Goal: Information Seeking & Learning: Learn about a topic

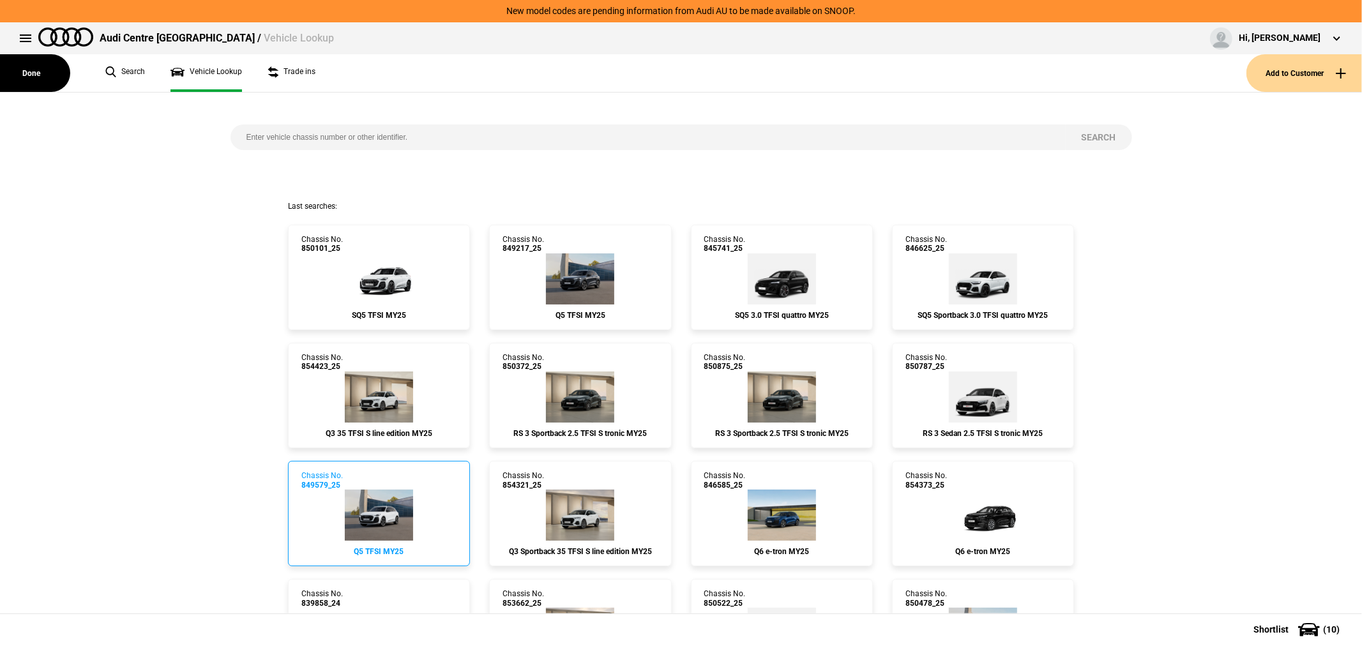
click at [354, 503] on img at bounding box center [379, 515] width 68 height 51
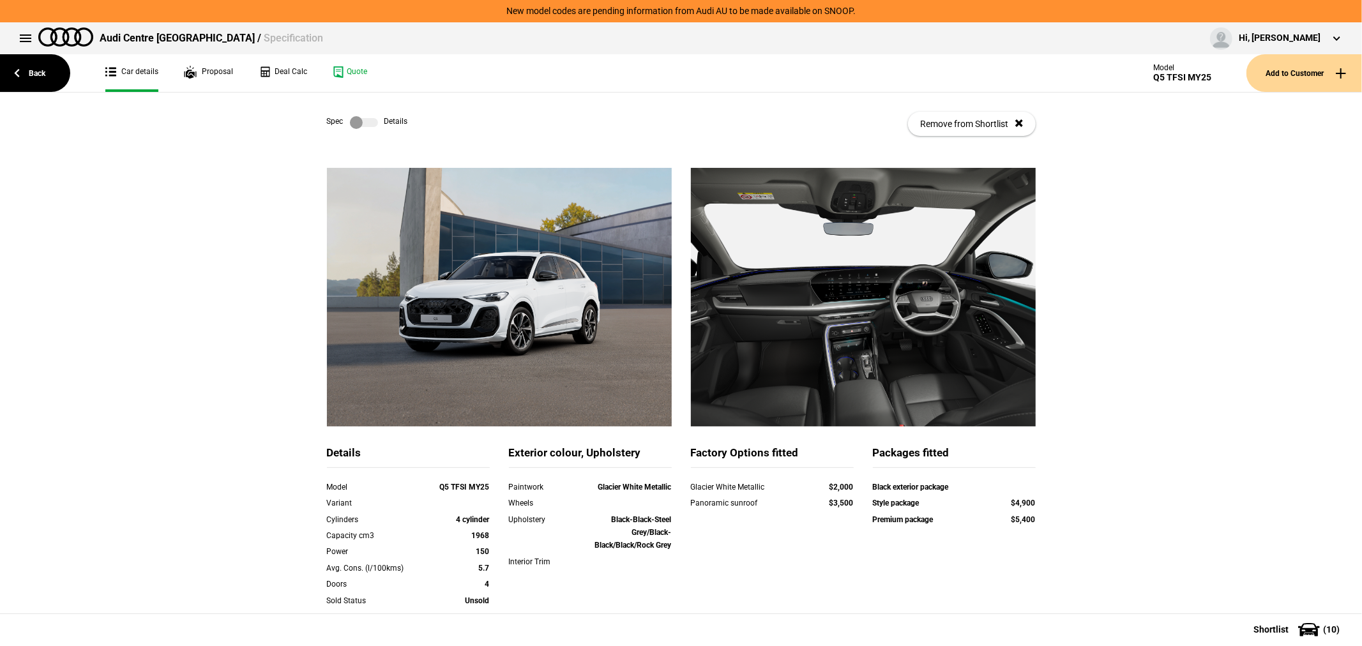
scroll to position [71, 0]
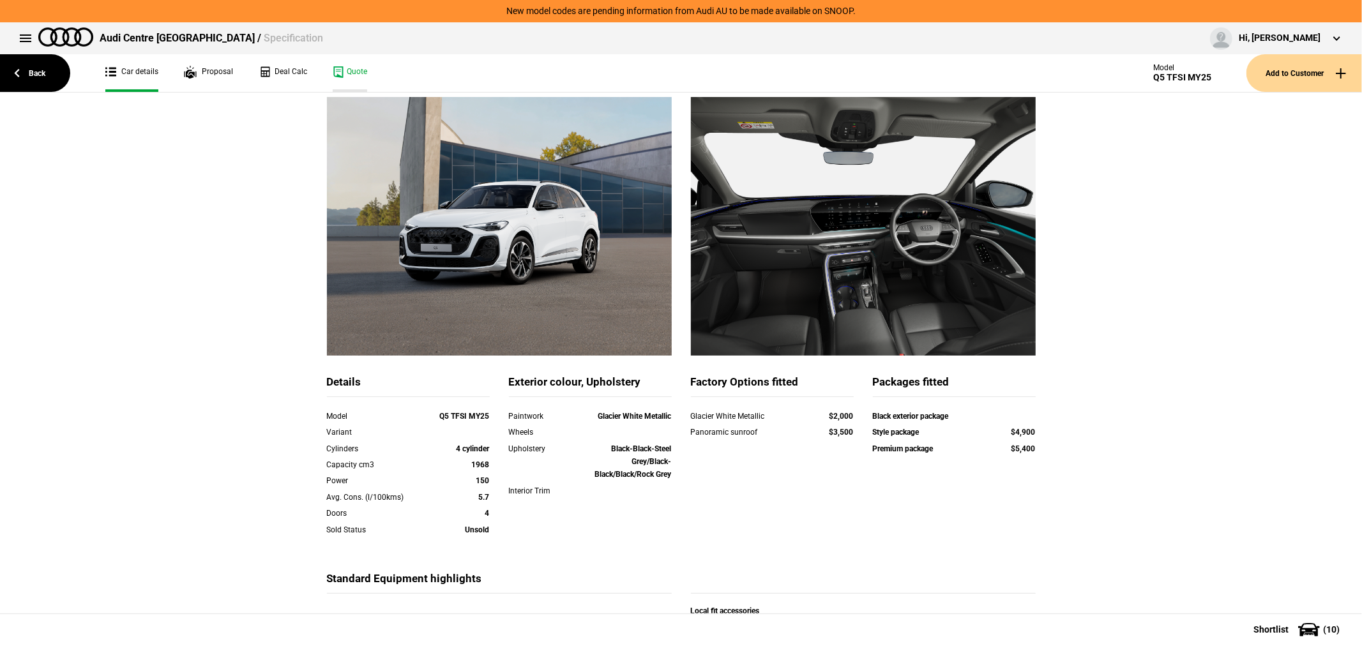
click at [349, 63] on link "Quote" at bounding box center [350, 73] width 34 height 38
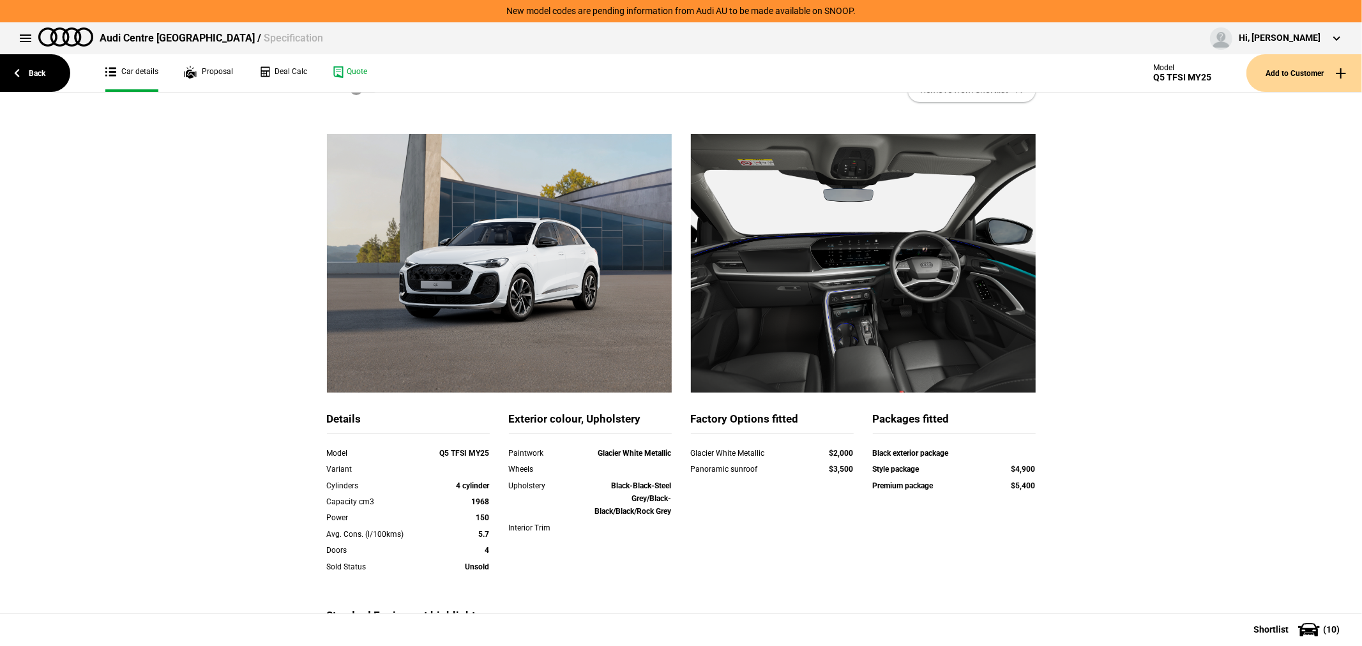
scroll to position [0, 0]
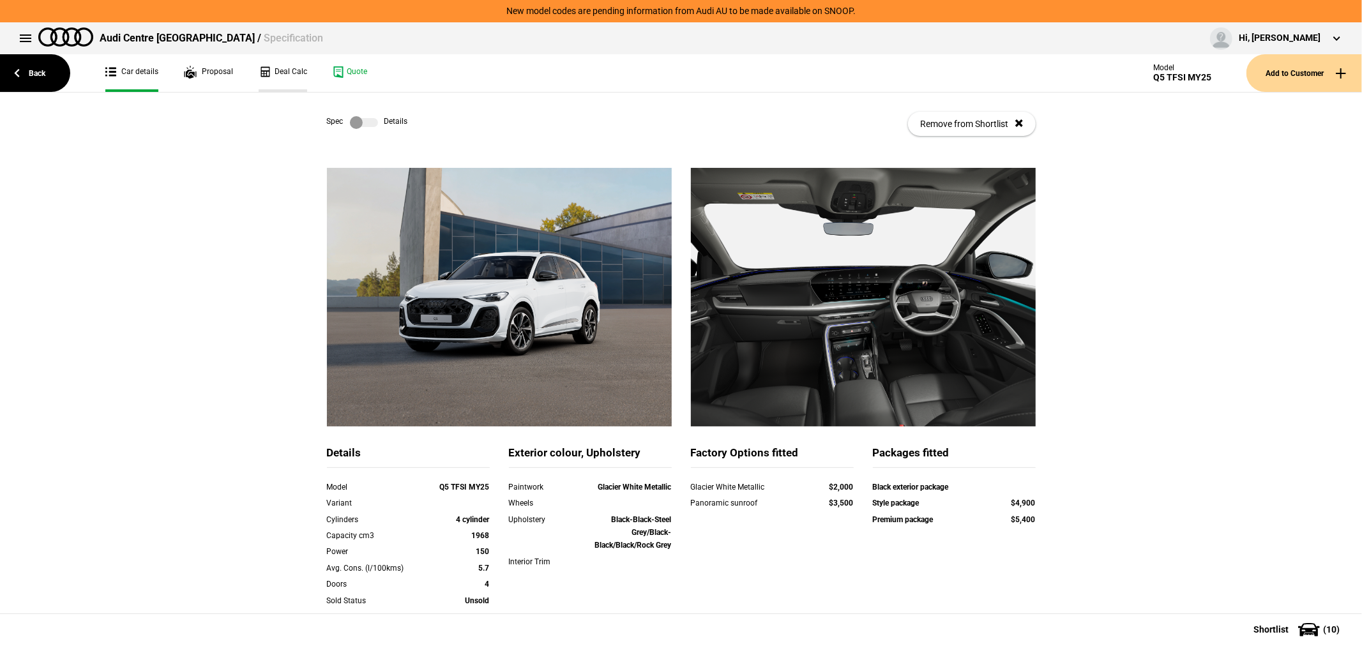
click at [286, 70] on link "Deal Calc" at bounding box center [283, 73] width 49 height 38
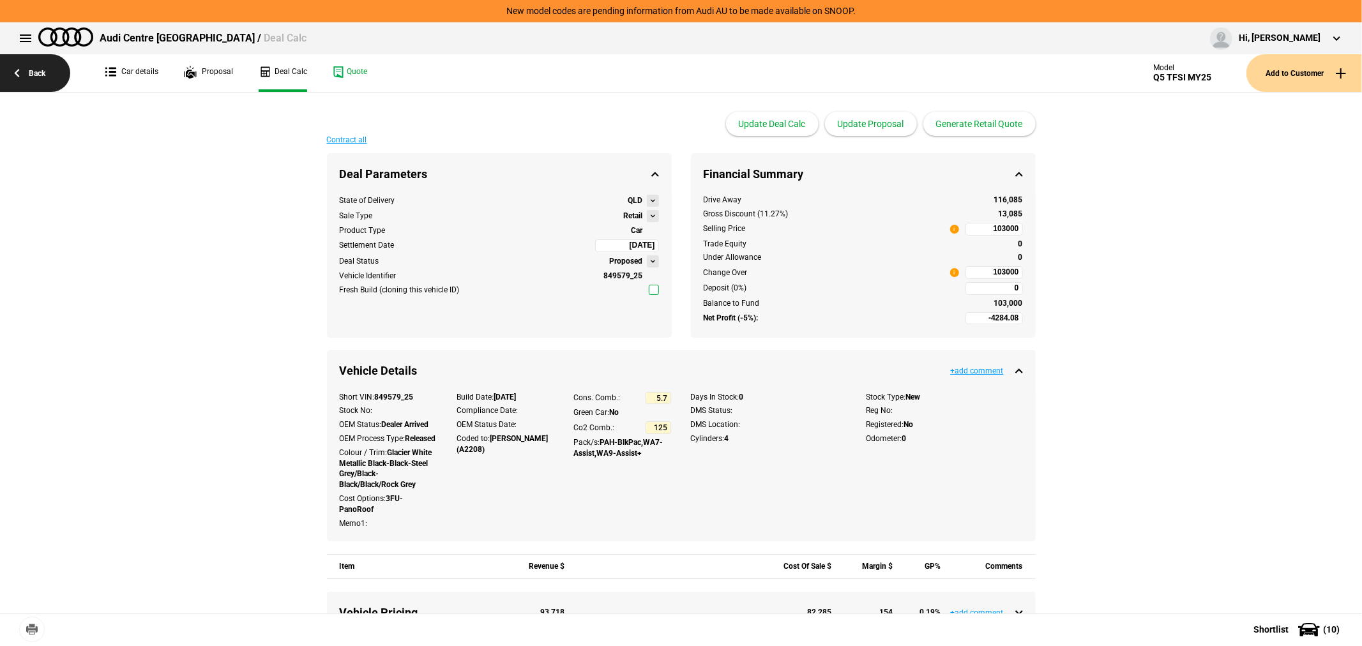
click at [26, 71] on link "Back" at bounding box center [35, 73] width 70 height 38
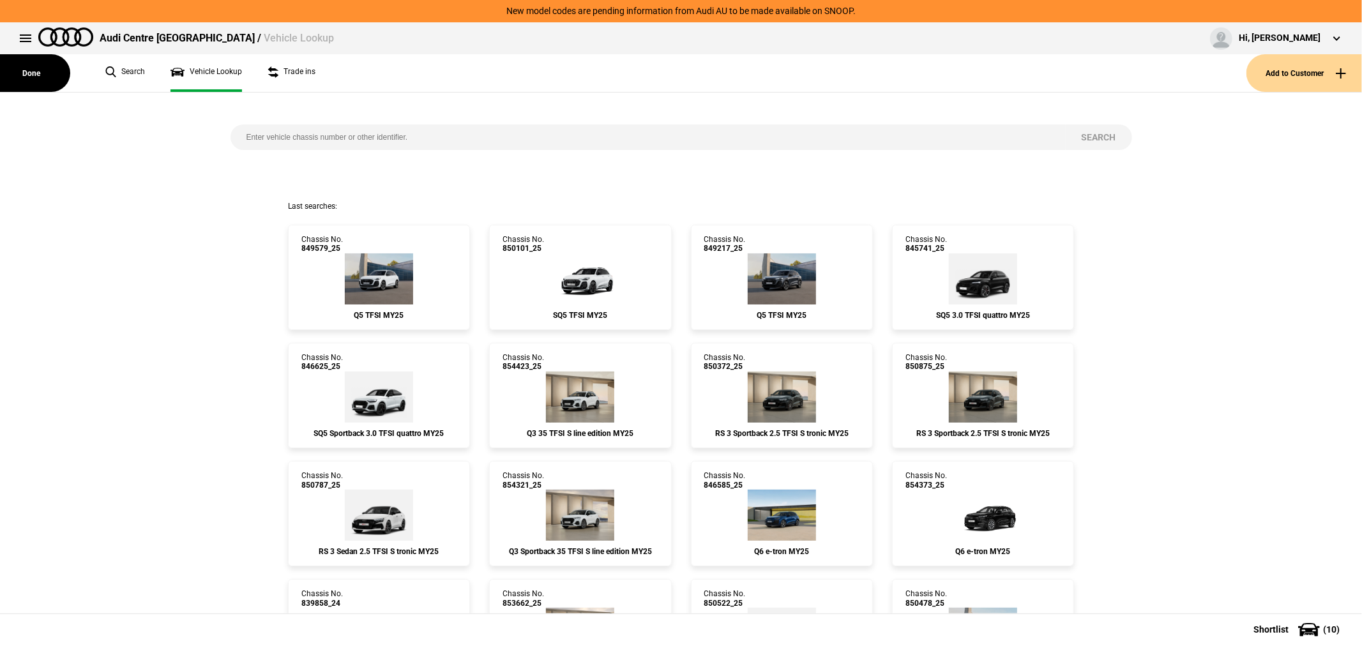
click at [432, 123] on div "Search" at bounding box center [681, 147] width 920 height 109
click at [436, 131] on input "search" at bounding box center [647, 137] width 835 height 26
type input "852549"
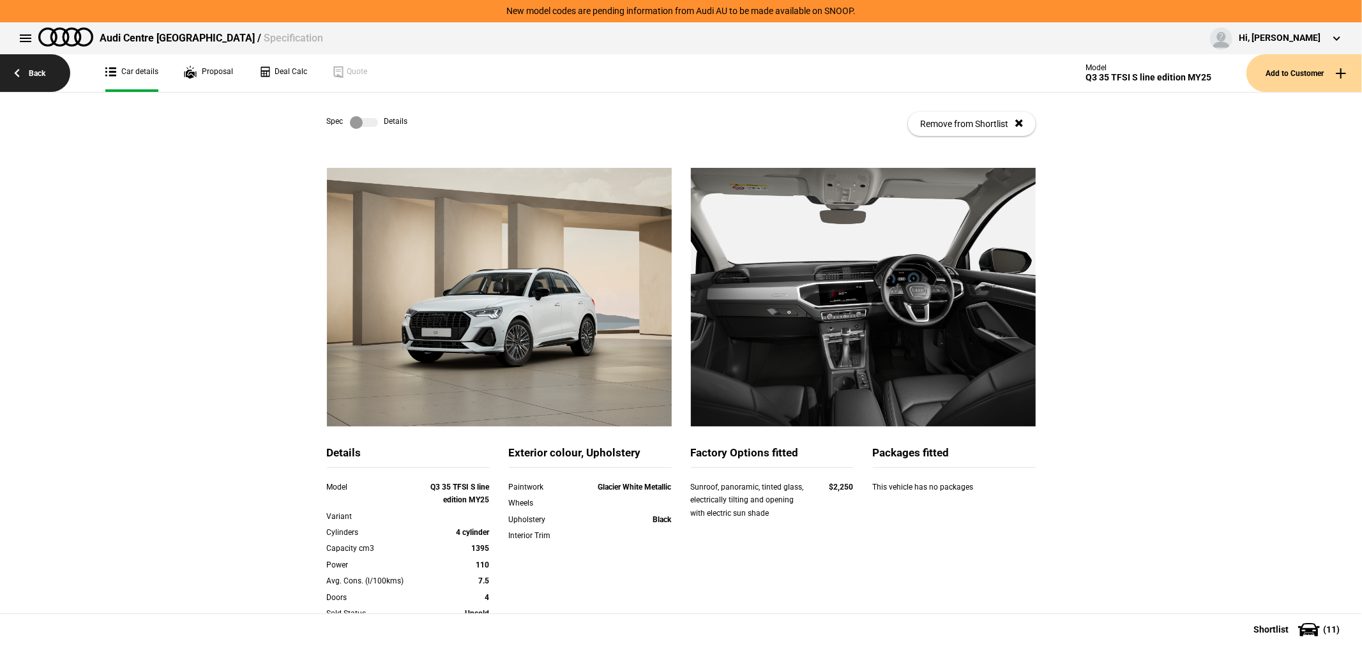
click at [40, 64] on link "Back" at bounding box center [35, 73] width 70 height 38
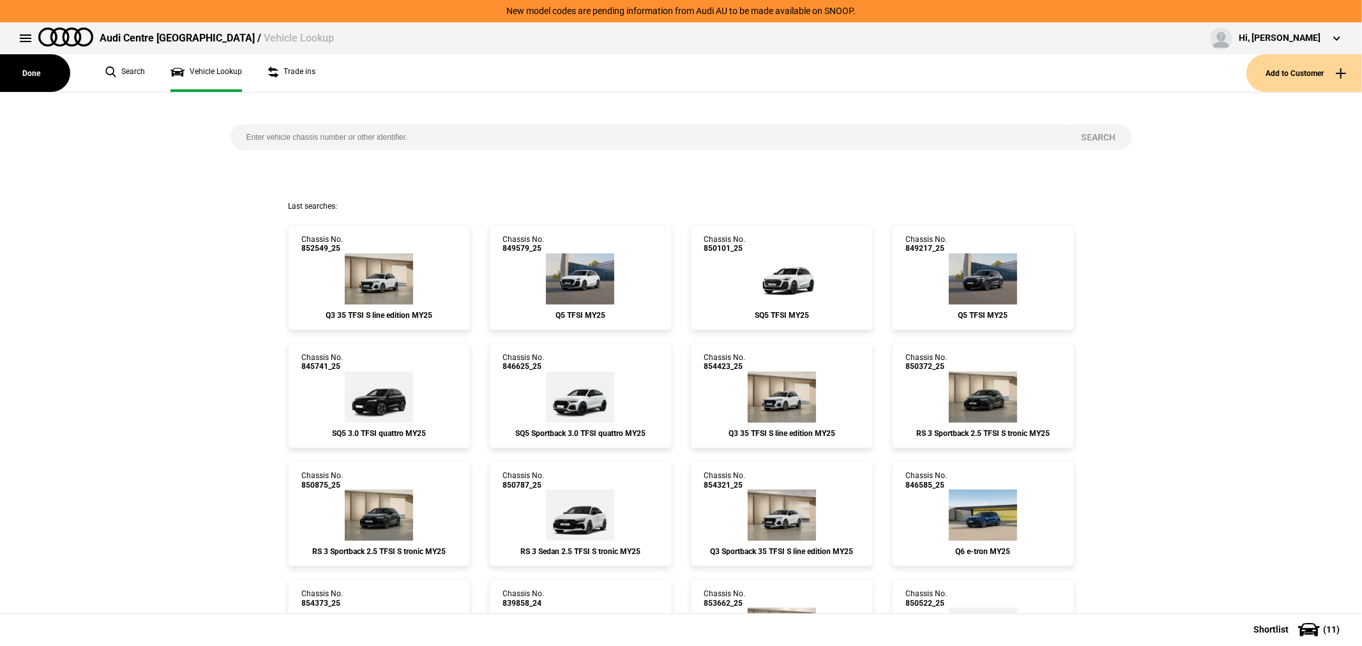
click at [421, 139] on input "search" at bounding box center [647, 137] width 835 height 26
type input "848832"
